Goal: Information Seeking & Learning: Learn about a topic

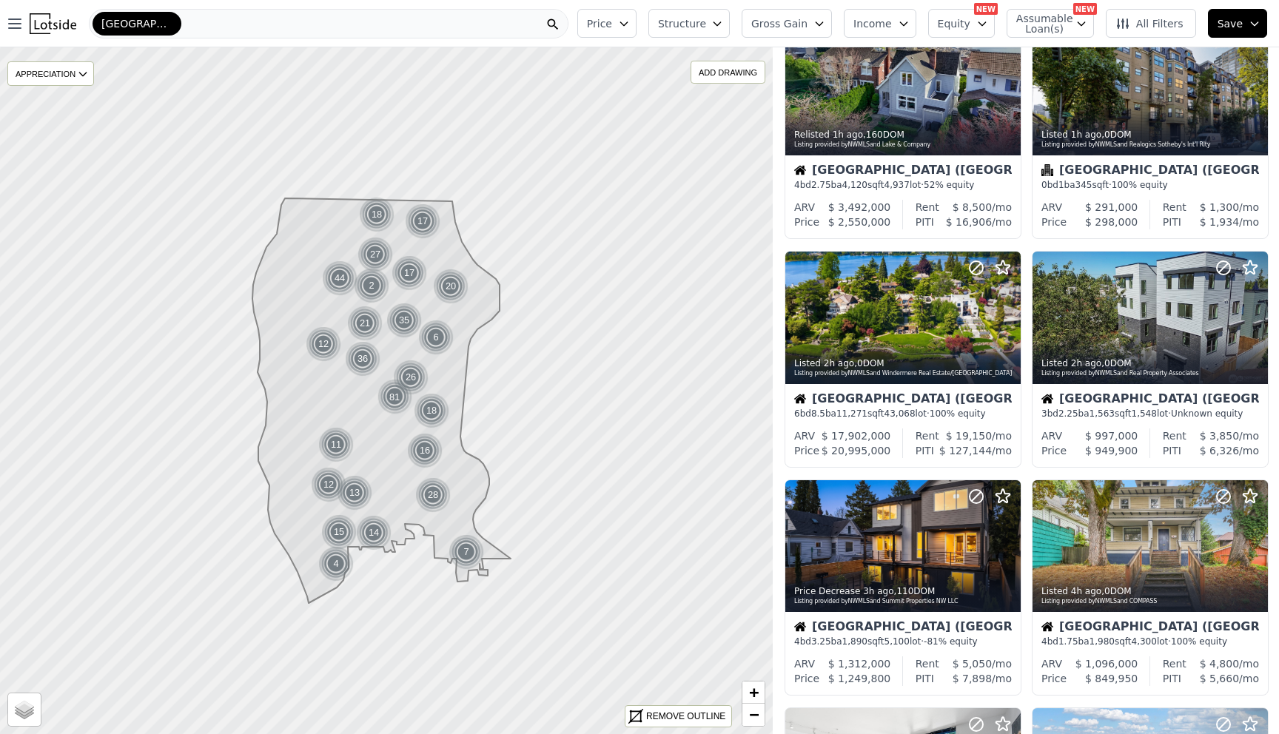
scroll to position [524, 0]
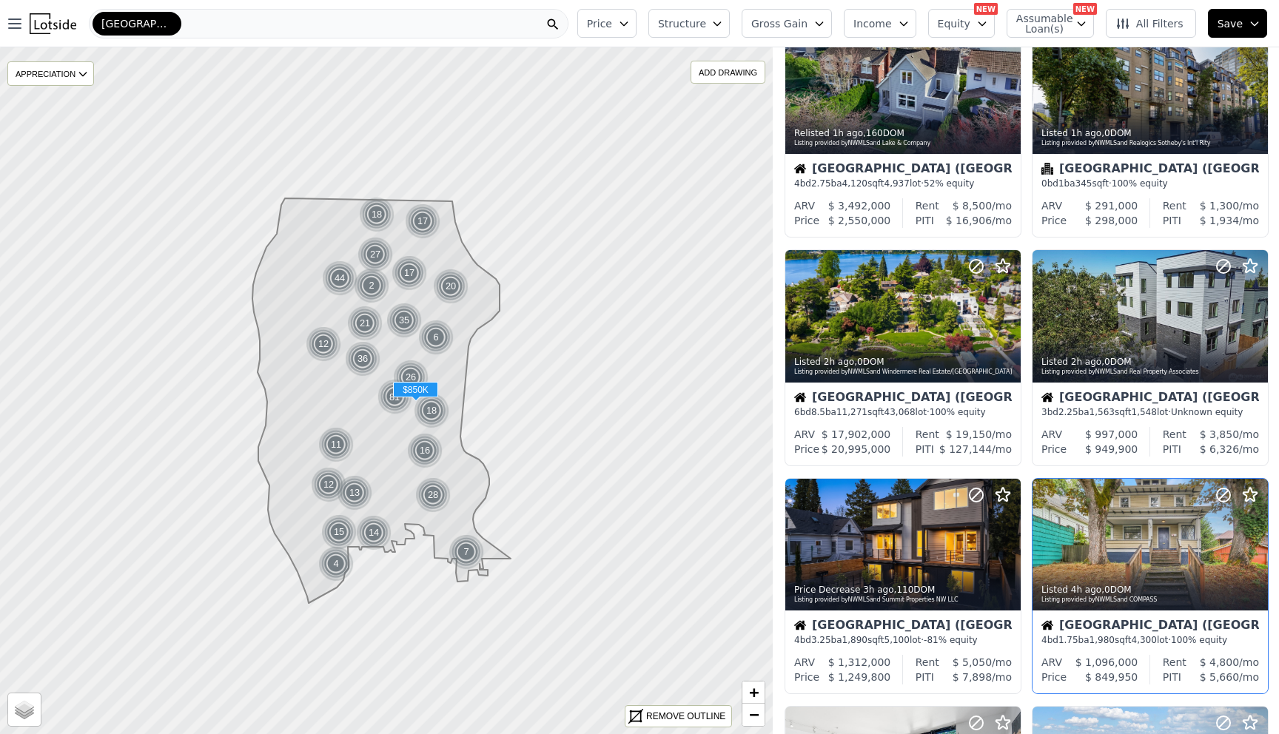
click at [1166, 642] on div "4 bd 1.75 ba 1,980 sqft 4,300 lot · 100% equity" at bounding box center [1151, 640] width 218 height 12
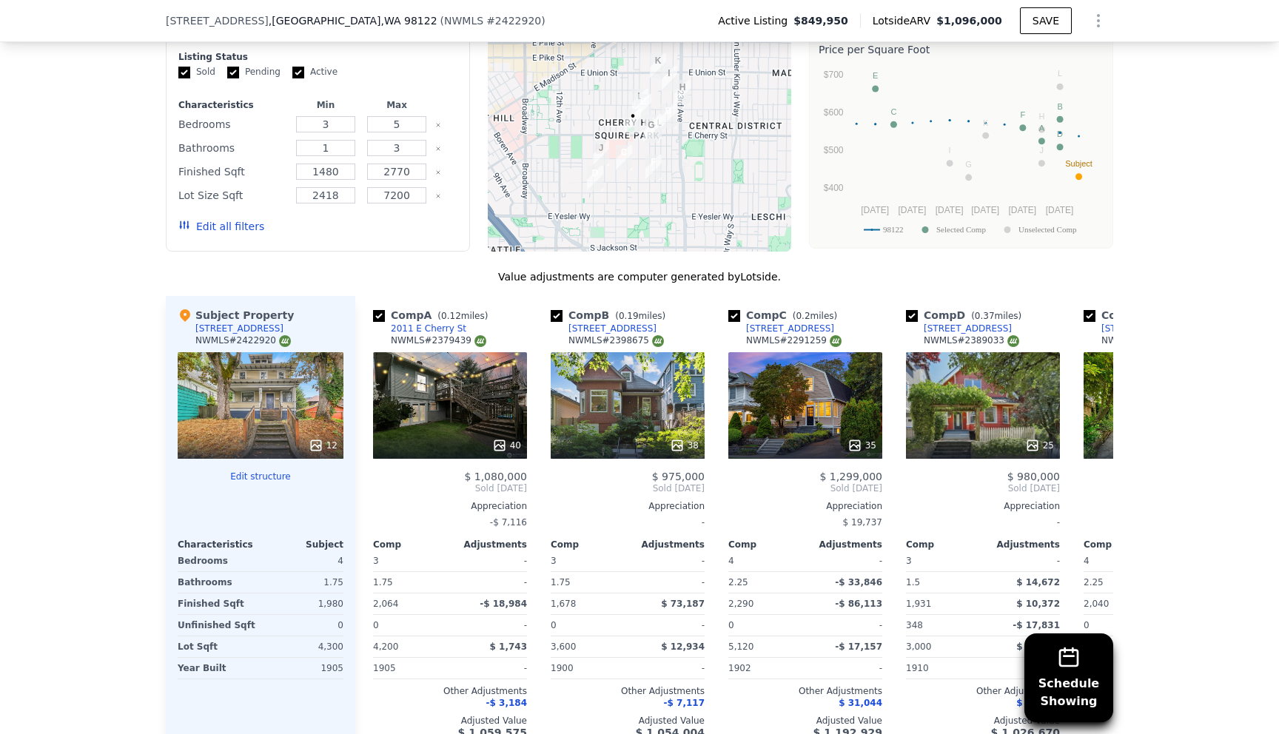
scroll to position [1493, 0]
click at [626, 401] on div "38" at bounding box center [628, 405] width 154 height 107
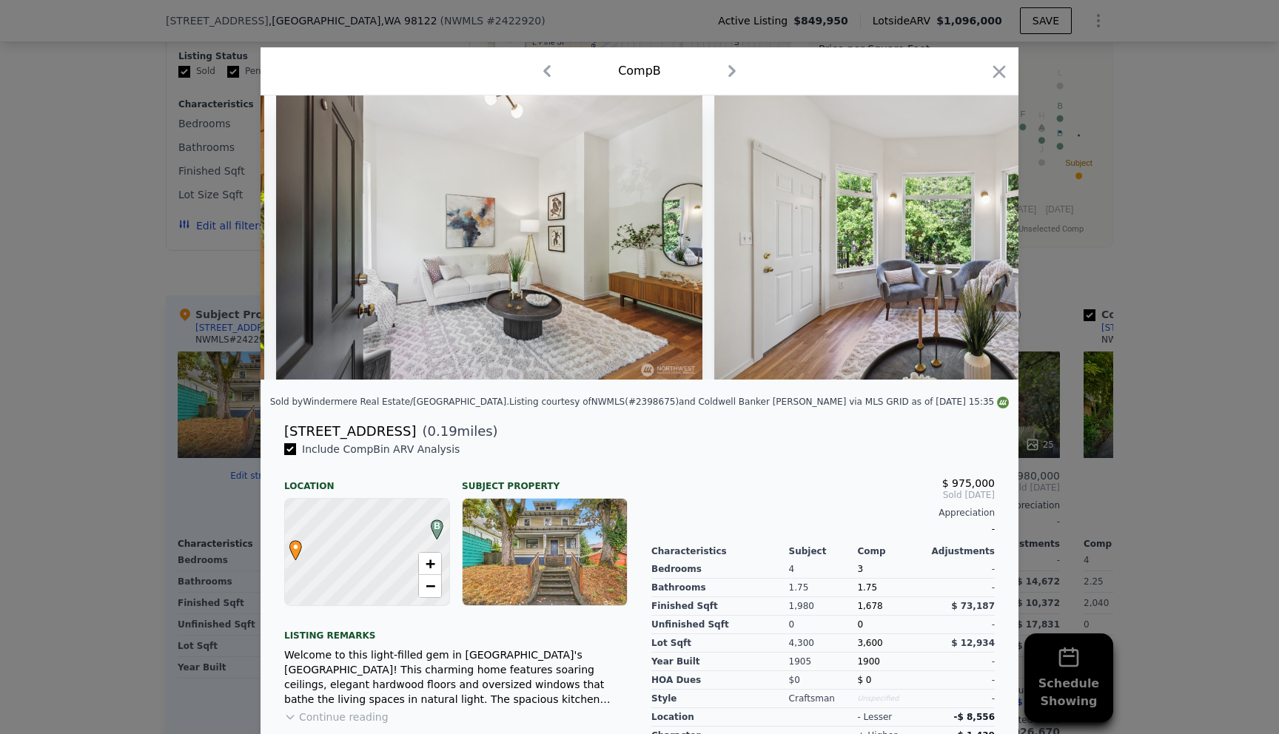
scroll to position [0, 1268]
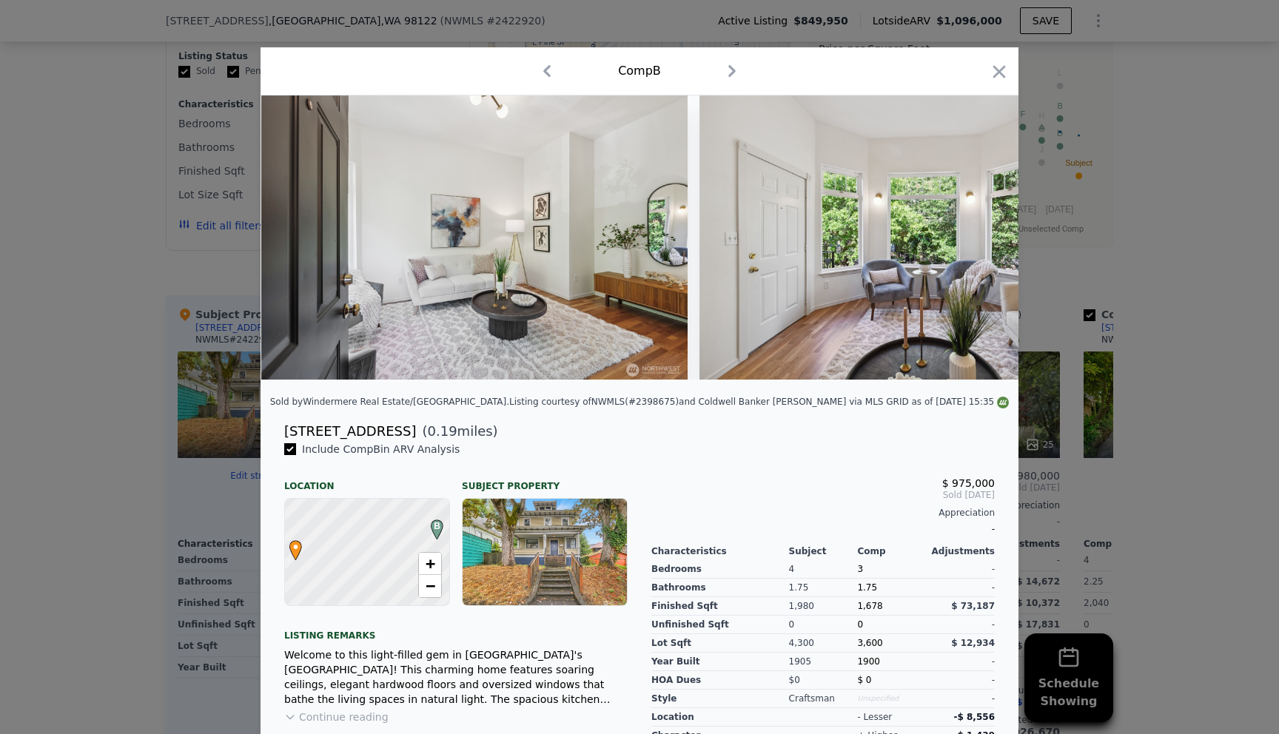
click at [1201, 232] on div at bounding box center [639, 367] width 1279 height 734
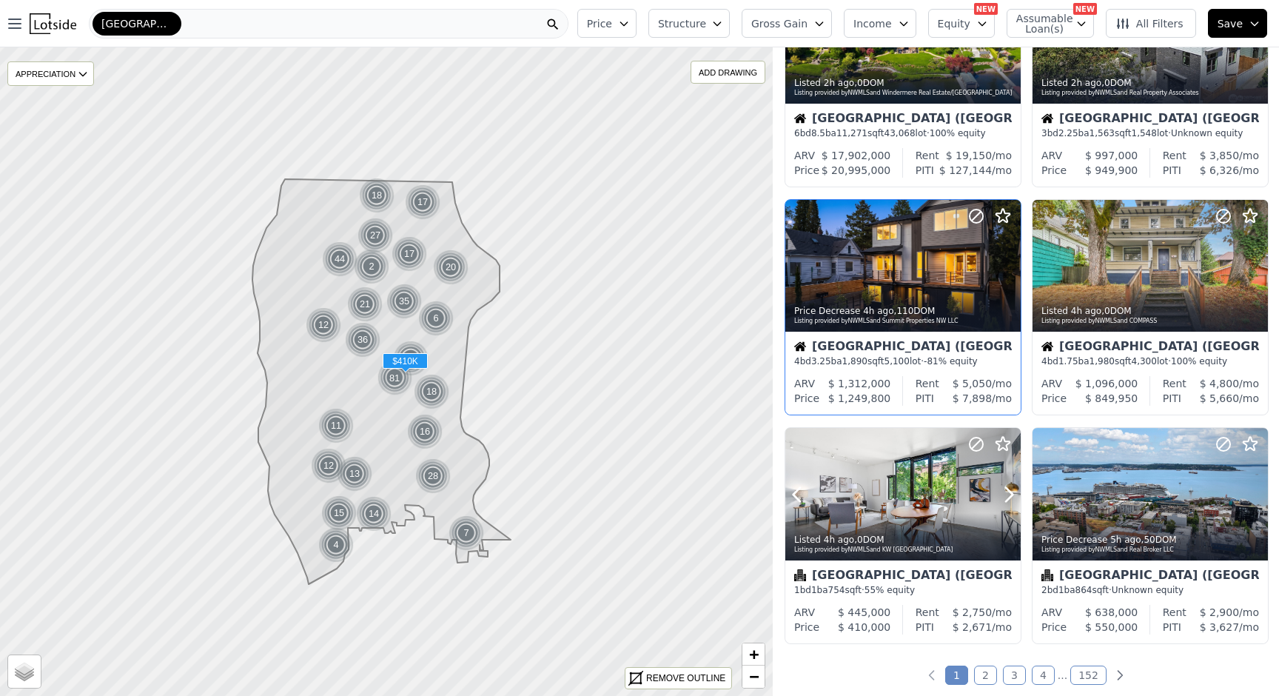
scroll to position [809, 0]
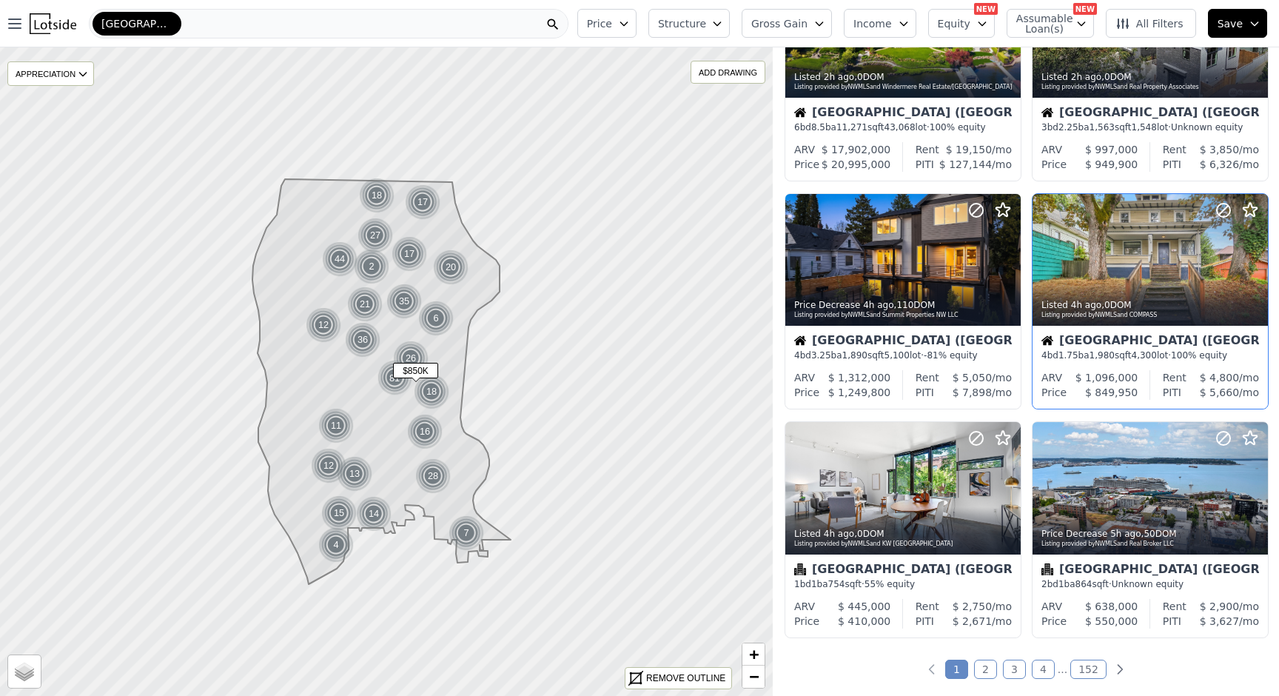
click at [1145, 377] on div "ARV $ 1,096,000 Price $ 849,950" at bounding box center [1090, 385] width 114 height 30
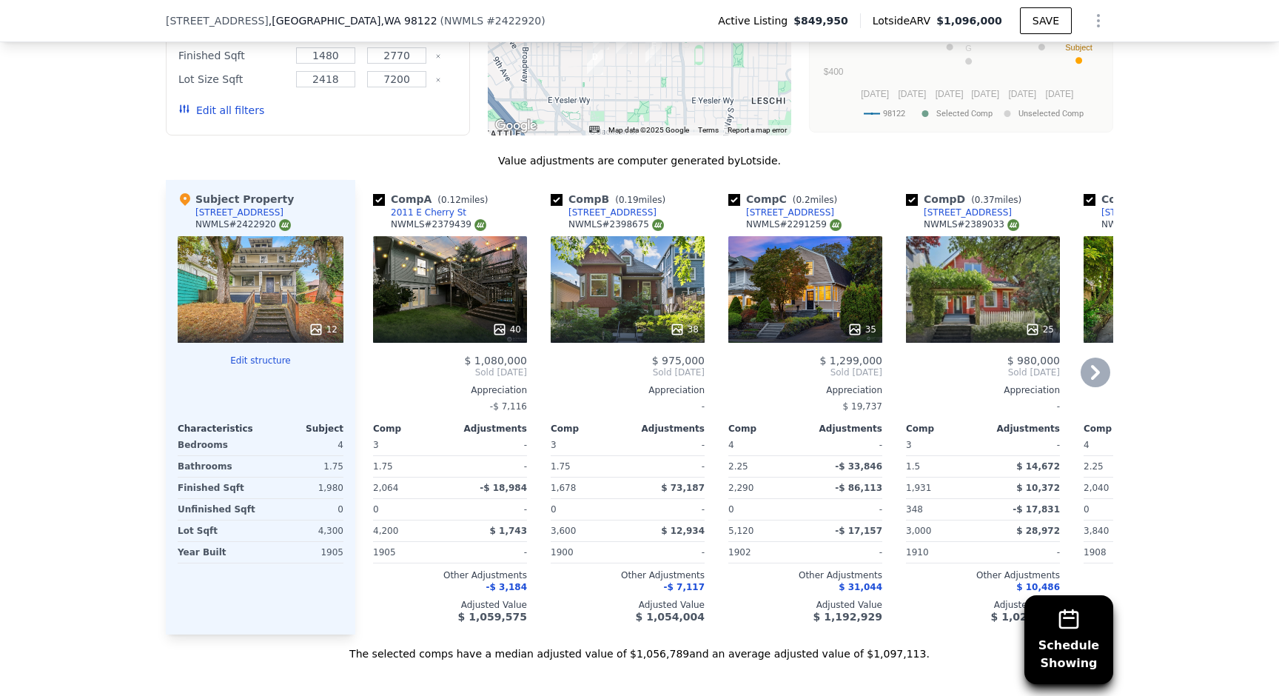
scroll to position [1618, 0]
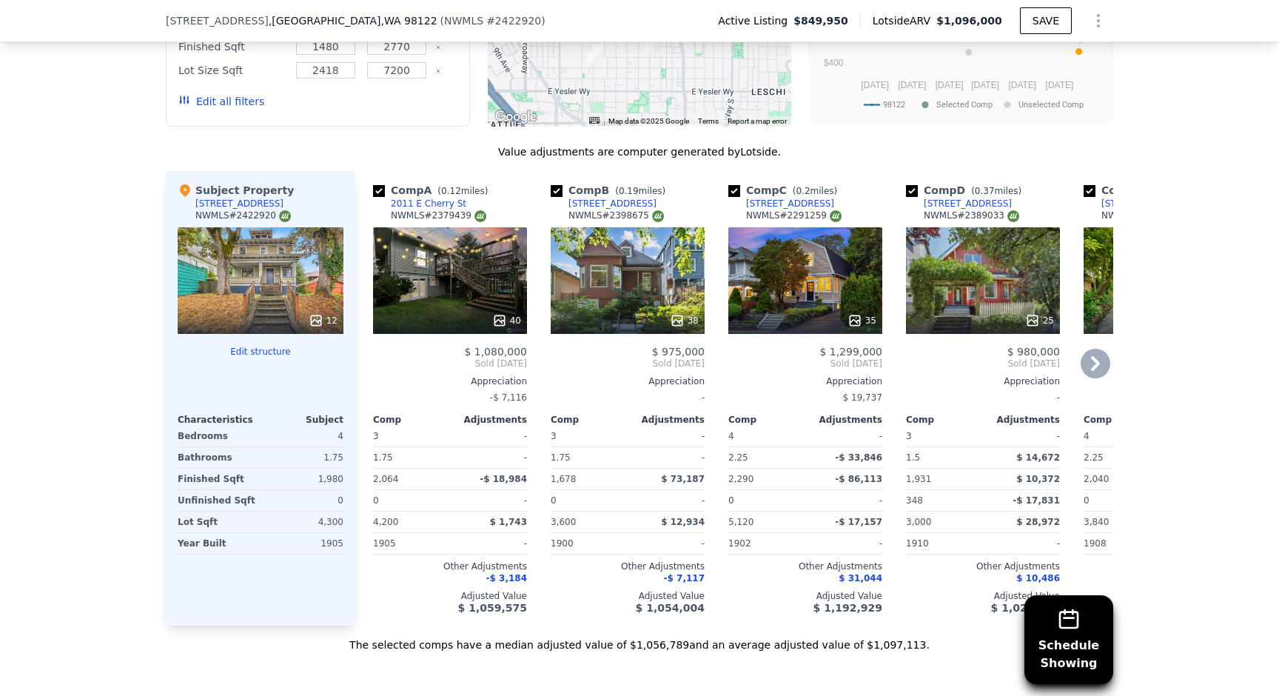
click at [601, 292] on div "38" at bounding box center [628, 280] width 154 height 107
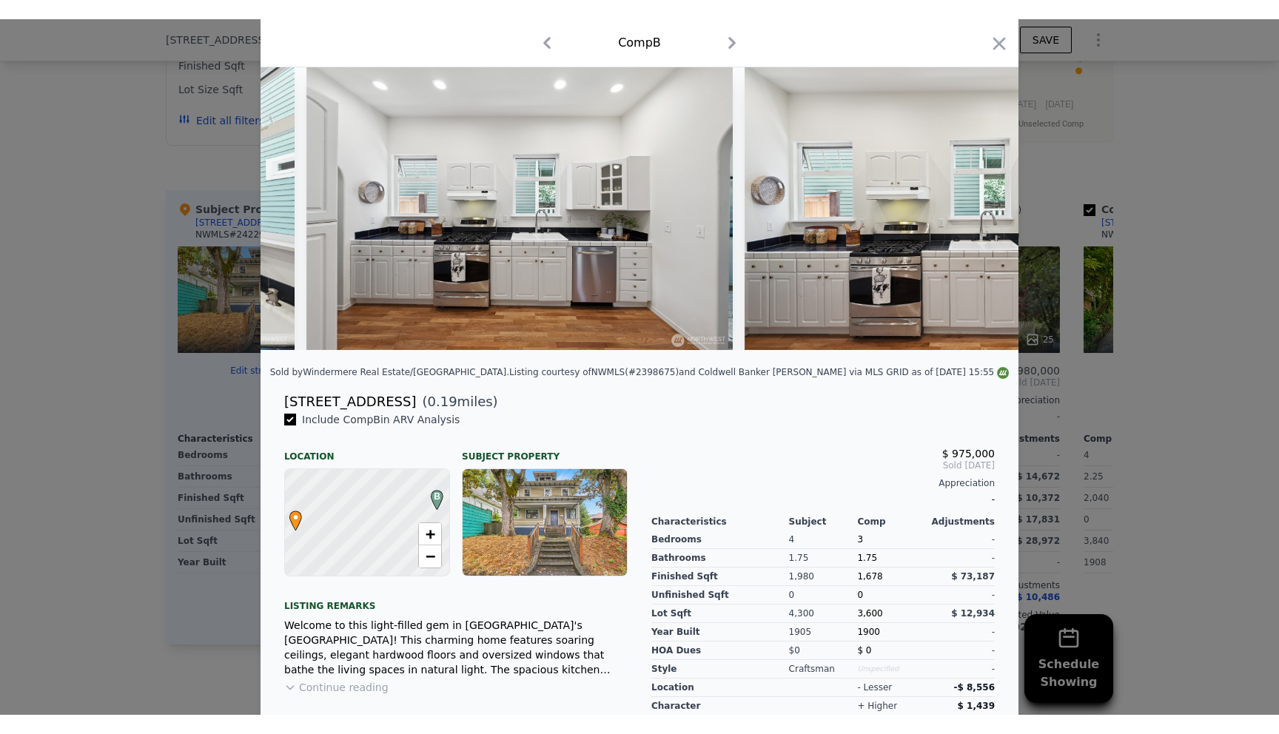
scroll to position [58, 0]
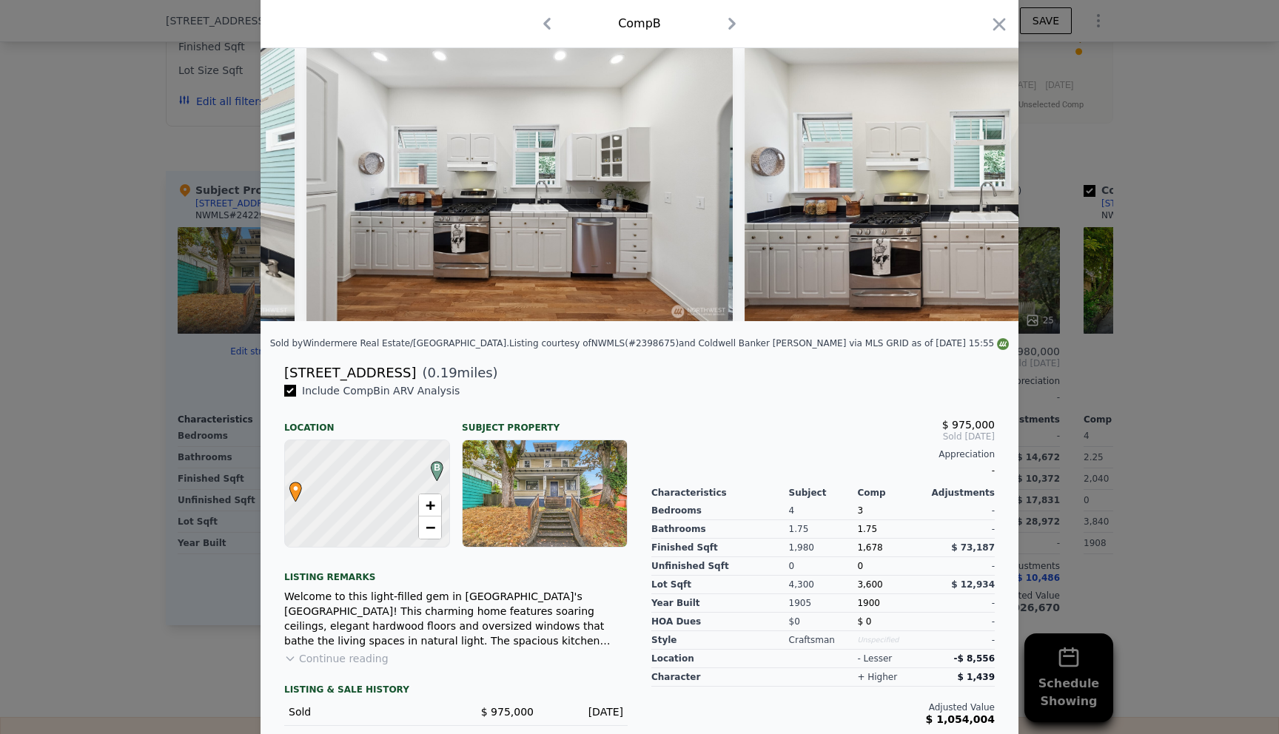
click at [191, 143] on div at bounding box center [639, 367] width 1279 height 734
